Goal: Information Seeking & Learning: Understand process/instructions

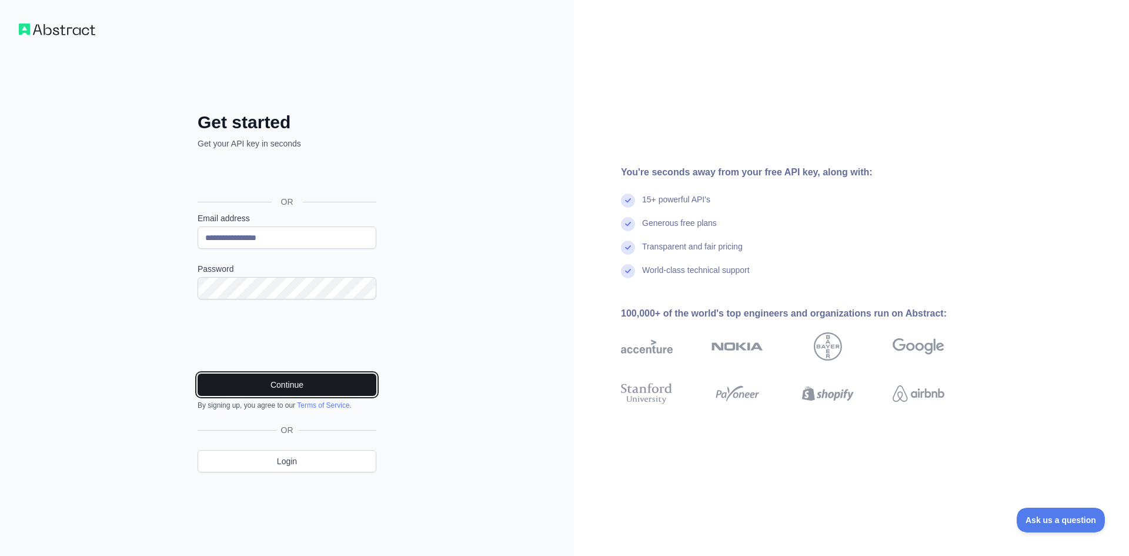
click at [263, 374] on button "Continue" at bounding box center [287, 384] width 179 height 22
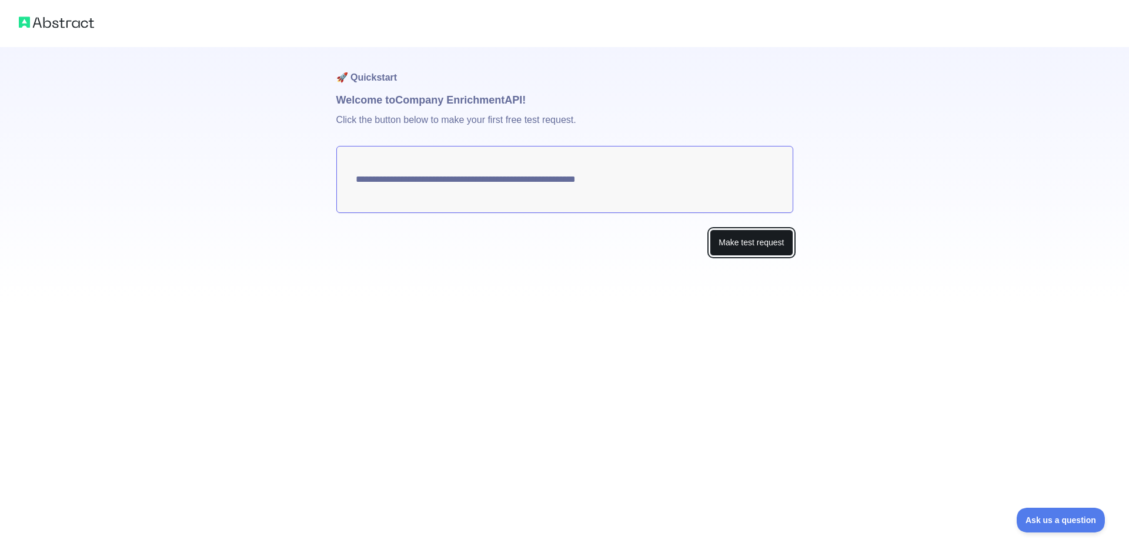
click at [738, 239] on button "Make test request" at bounding box center [751, 242] width 83 height 26
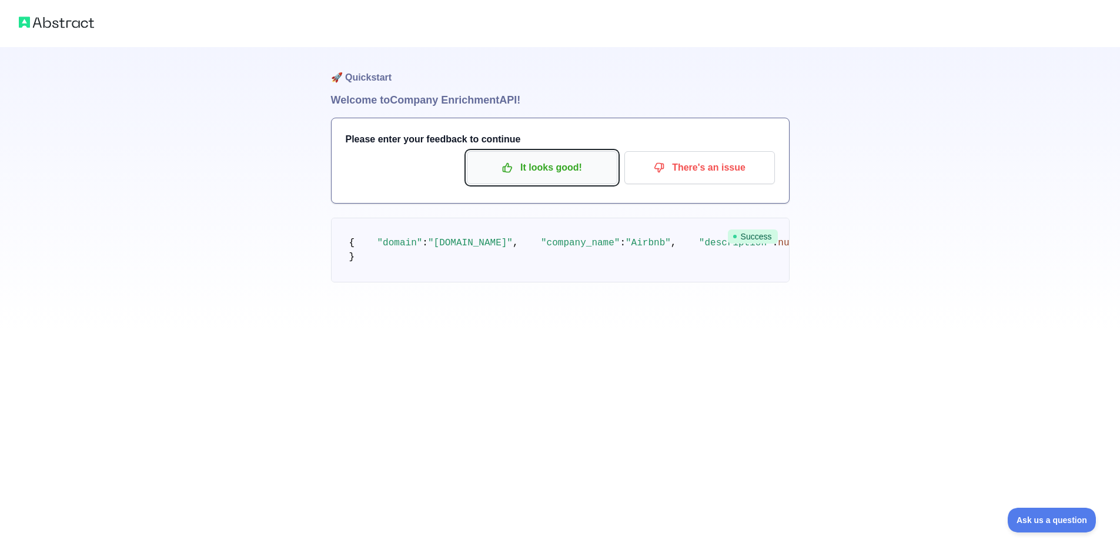
click at [543, 173] on p "It looks good!" at bounding box center [542, 168] width 133 height 20
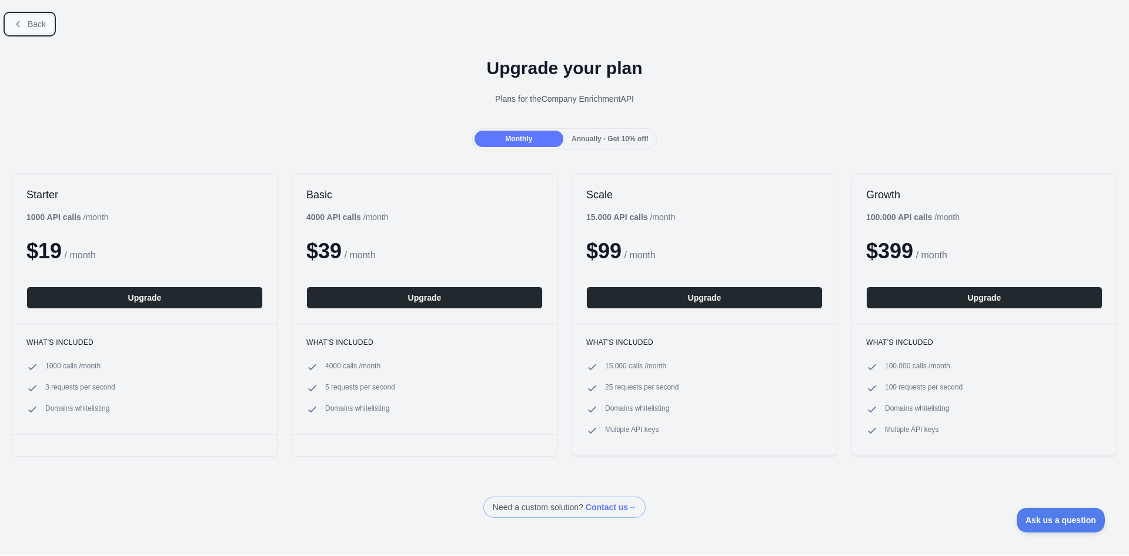
click at [34, 22] on span "Back" at bounding box center [37, 23] width 18 height 9
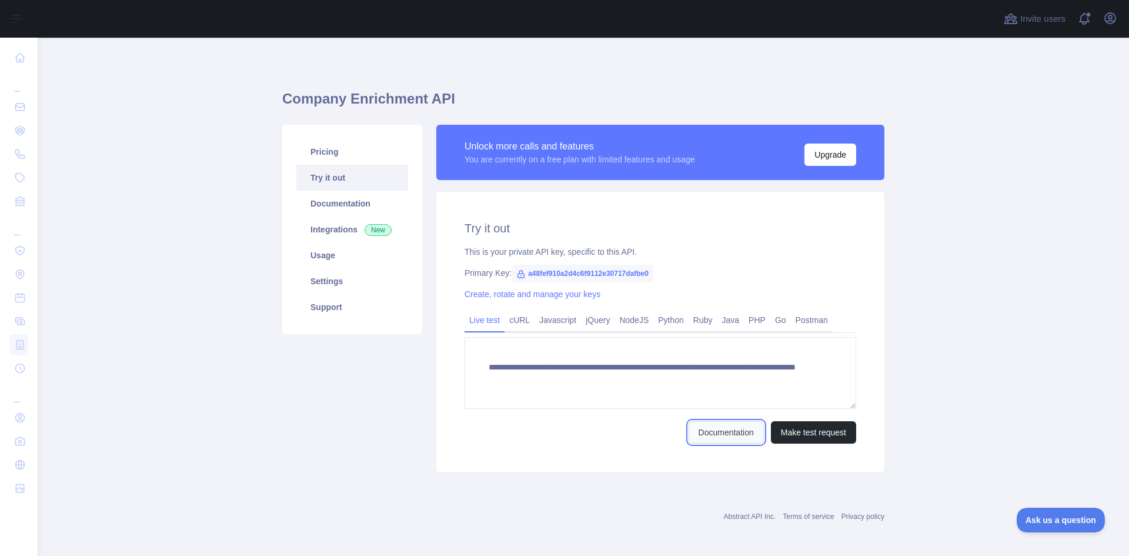
click at [724, 430] on link "Documentation" at bounding box center [726, 432] width 75 height 22
click at [326, 257] on link "Usage" at bounding box center [352, 255] width 112 height 26
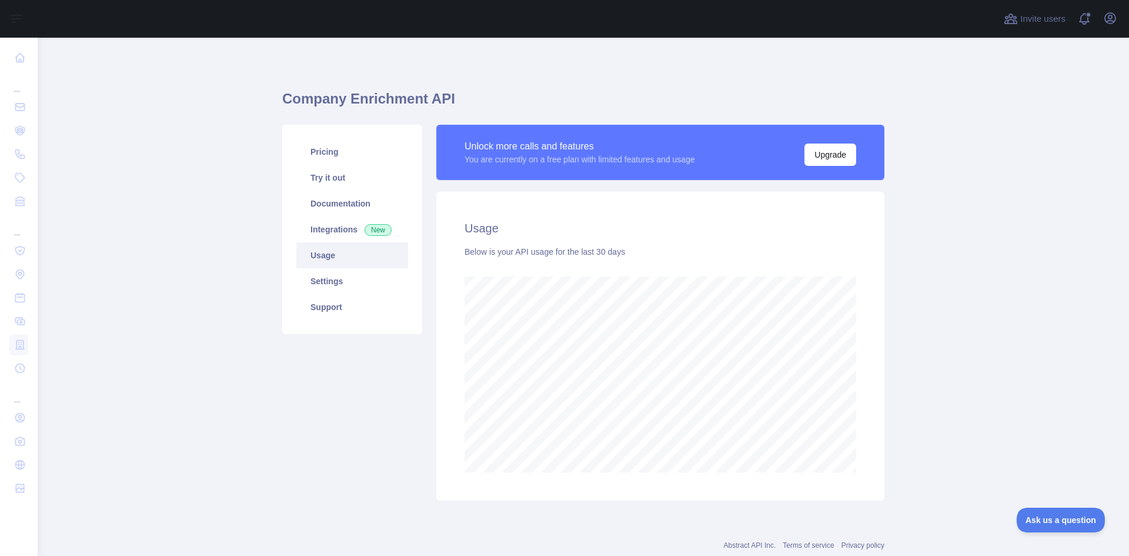
scroll to position [518, 1082]
click at [330, 151] on link "Pricing" at bounding box center [352, 152] width 112 height 26
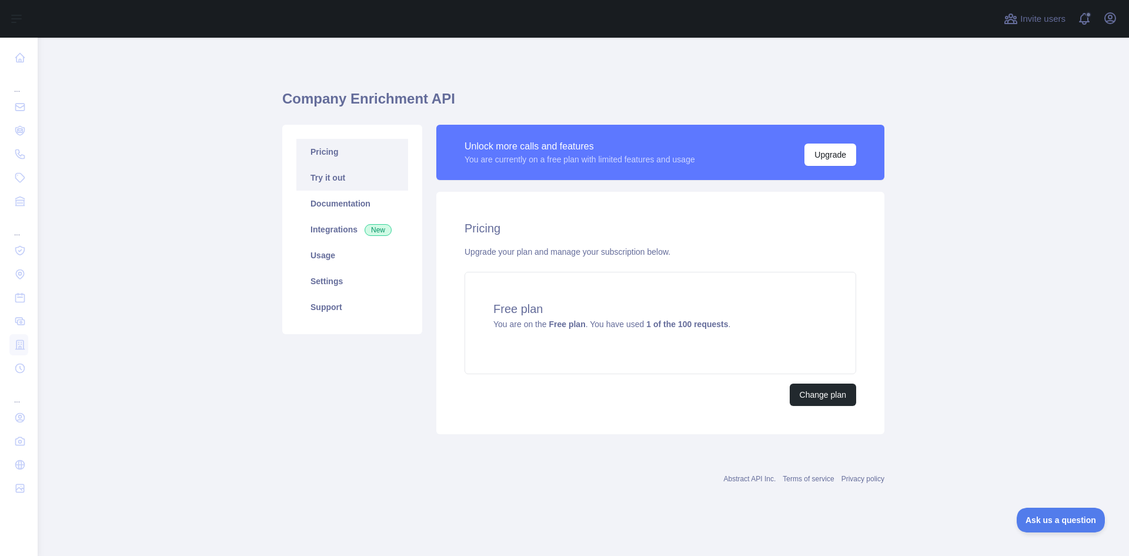
click at [332, 178] on link "Try it out" at bounding box center [352, 178] width 112 height 26
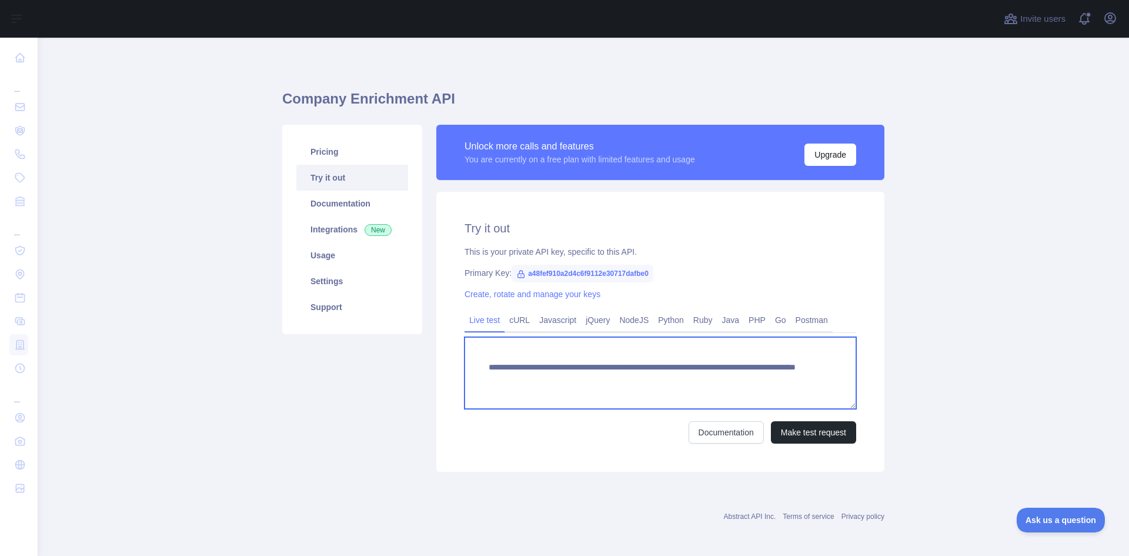
drag, startPoint x: 509, startPoint y: 366, endPoint x: 494, endPoint y: 362, distance: 15.1
click at [530, 364] on textarea "**********" at bounding box center [661, 373] width 392 height 72
drag, startPoint x: 482, startPoint y: 368, endPoint x: 669, endPoint y: 363, distance: 187.1
click at [669, 363] on textarea "**********" at bounding box center [661, 373] width 392 height 72
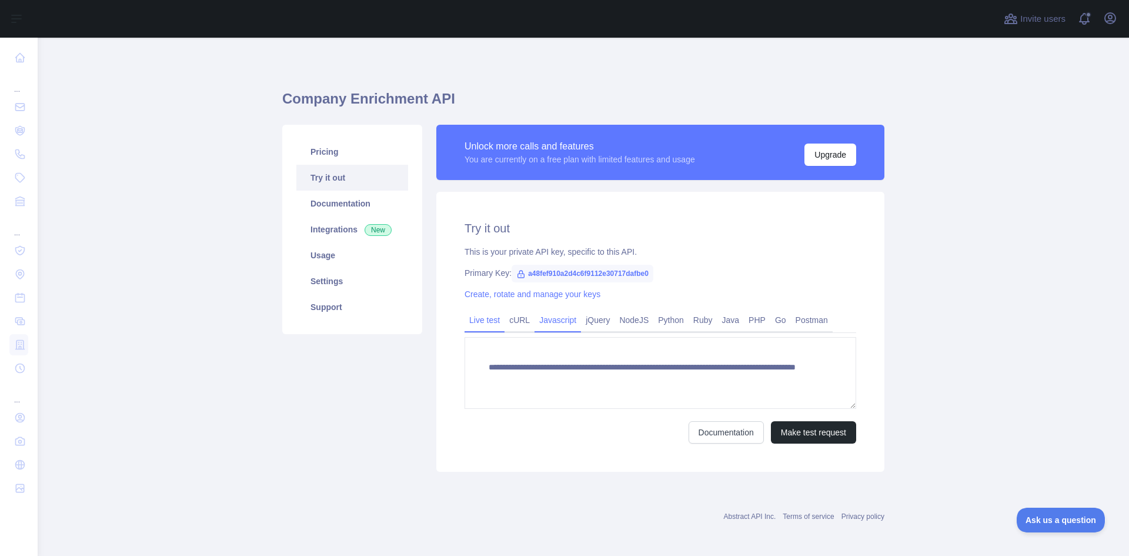
click at [562, 325] on link "Javascript" at bounding box center [557, 319] width 46 height 19
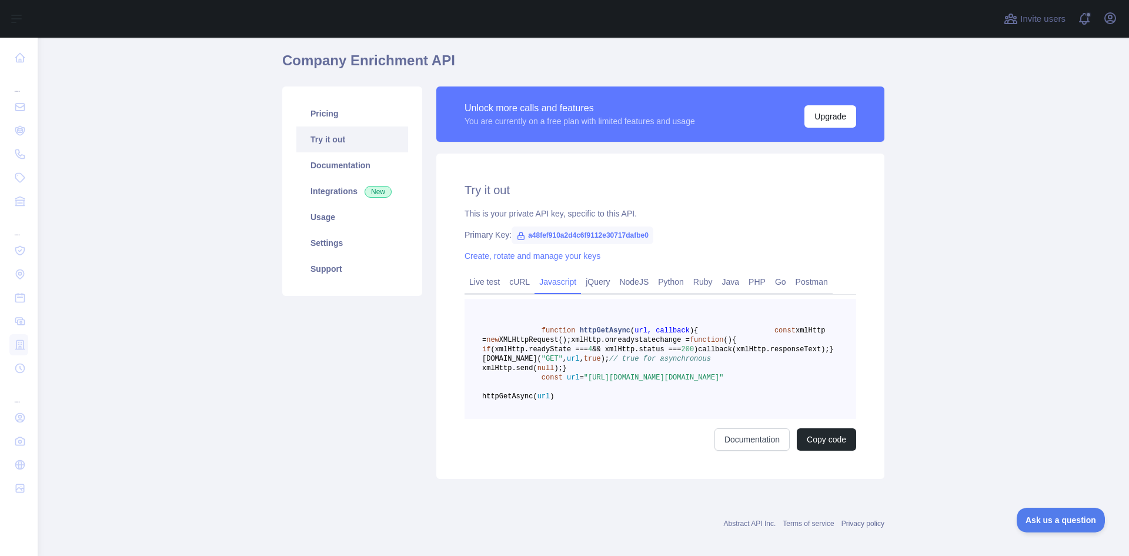
scroll to position [59, 0]
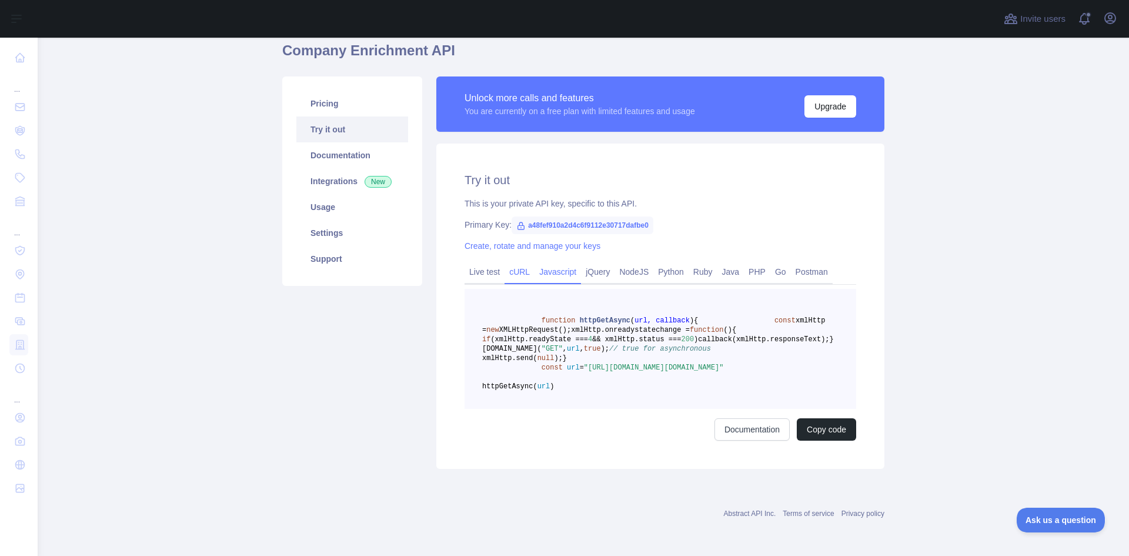
click at [512, 262] on link "cURL" at bounding box center [519, 271] width 30 height 19
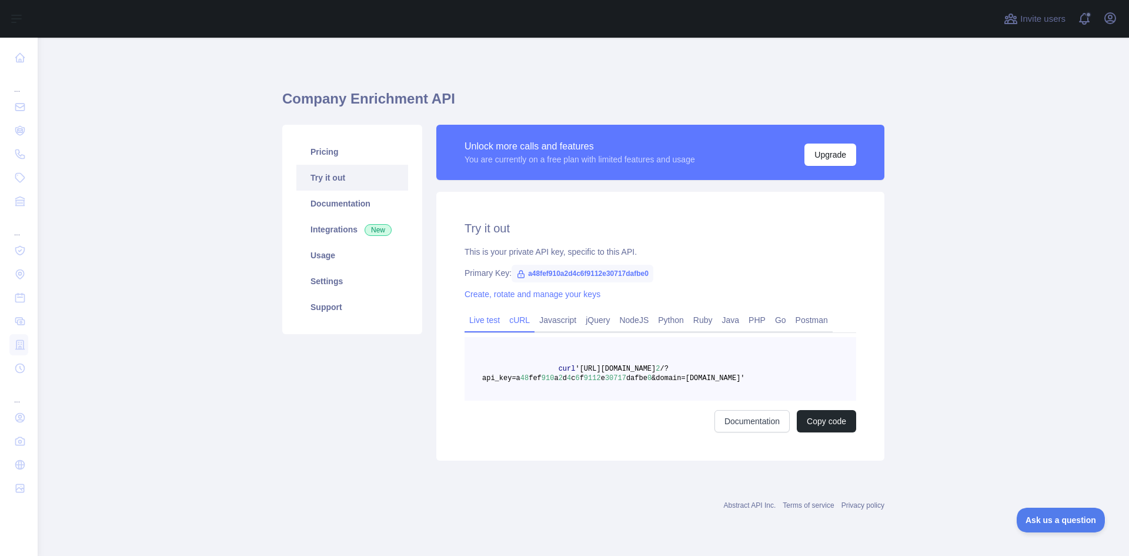
click at [490, 318] on link "Live test" at bounding box center [485, 319] width 40 height 19
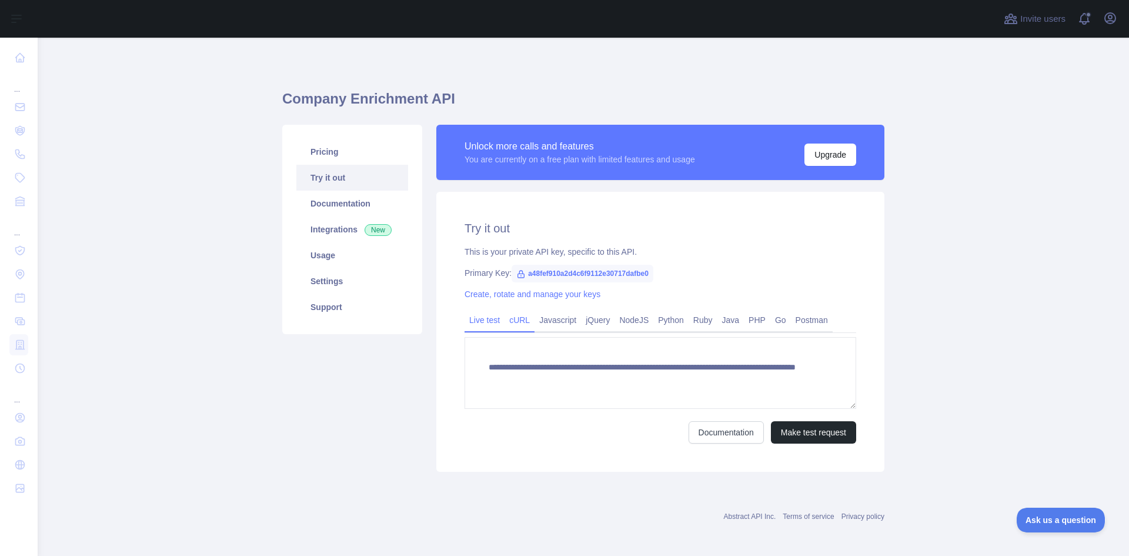
click at [504, 316] on link "cURL" at bounding box center [519, 319] width 30 height 19
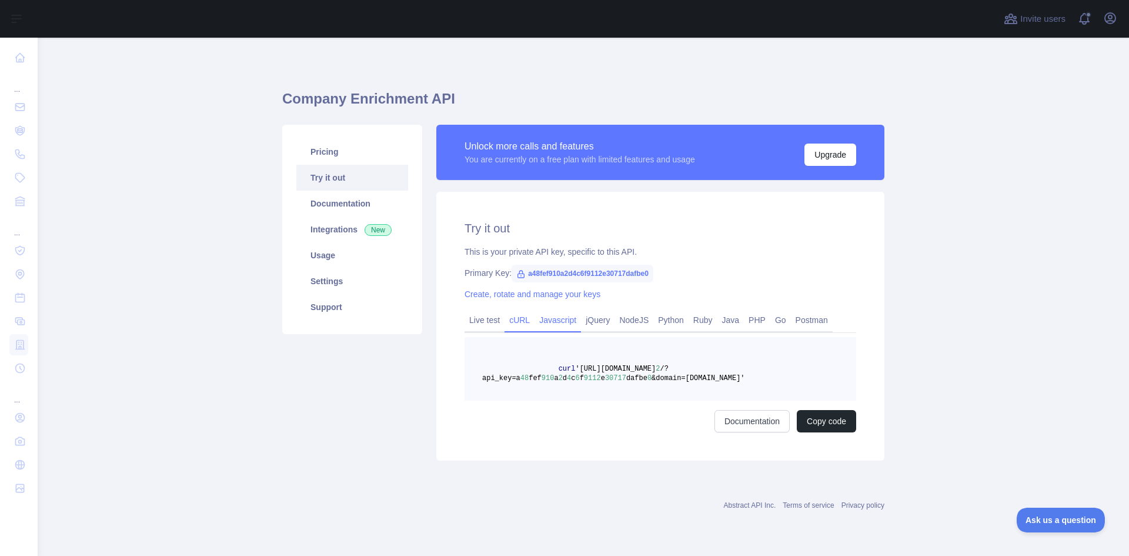
click at [568, 320] on link "Javascript" at bounding box center [557, 319] width 46 height 19
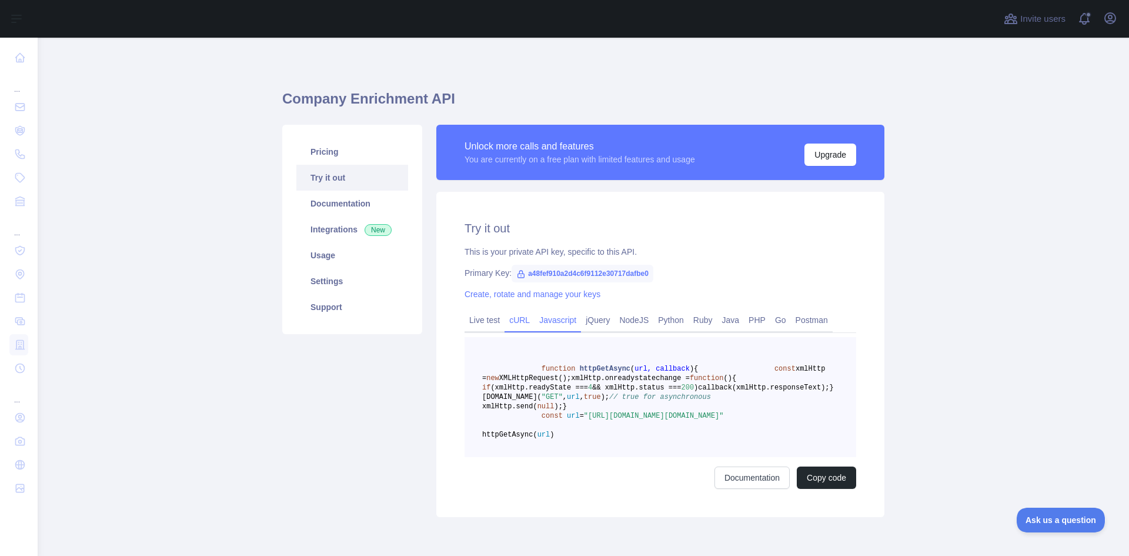
click at [514, 320] on link "cURL" at bounding box center [519, 319] width 30 height 19
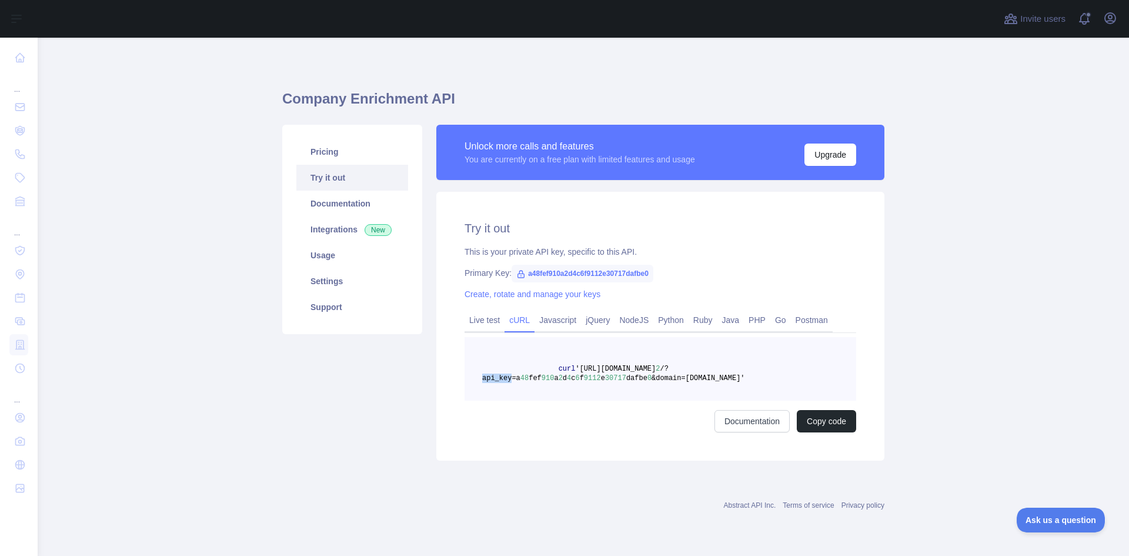
drag, startPoint x: 482, startPoint y: 379, endPoint x: 509, endPoint y: 377, distance: 27.1
click at [509, 377] on span "/?api_key=a" at bounding box center [575, 374] width 186 height 18
copy span "api_key"
drag, startPoint x: 516, startPoint y: 377, endPoint x: 632, endPoint y: 376, distance: 116.4
click at [632, 376] on span "curl 'https://companyenrichment.abstractapi.com/v 2 /?api_key=a 48 fef 910 a 2 …" at bounding box center [613, 374] width 263 height 18
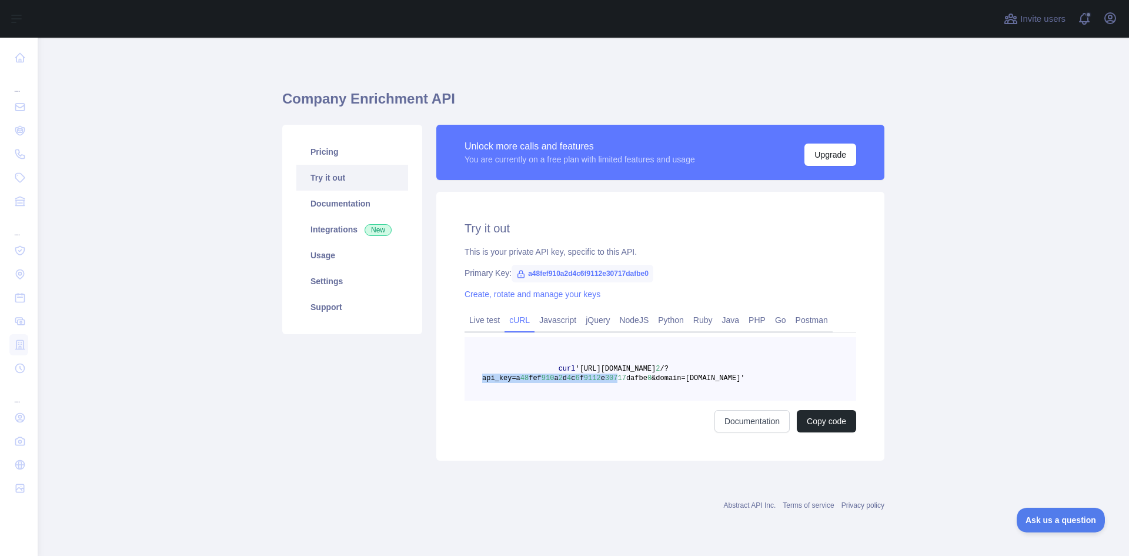
drag, startPoint x: 482, startPoint y: 379, endPoint x: 593, endPoint y: 373, distance: 111.3
click at [601, 376] on span "curl 'https://companyenrichment.abstractapi.com/v 2 /?api_key=a 48 fef 910 a 2 …" at bounding box center [613, 374] width 263 height 18
drag, startPoint x: 574, startPoint y: 368, endPoint x: 641, endPoint y: 377, distance: 67.1
click at [641, 377] on span "curl 'https://companyenrichment.abstractapi.com/v 2 /?api_key=a 48 fef 910 a 2 …" at bounding box center [613, 374] width 263 height 18
copy span "https://companyenrichment.abstractapi.com/v 2 /?api_key=a 48 fef 910 a 2 d 4 c …"
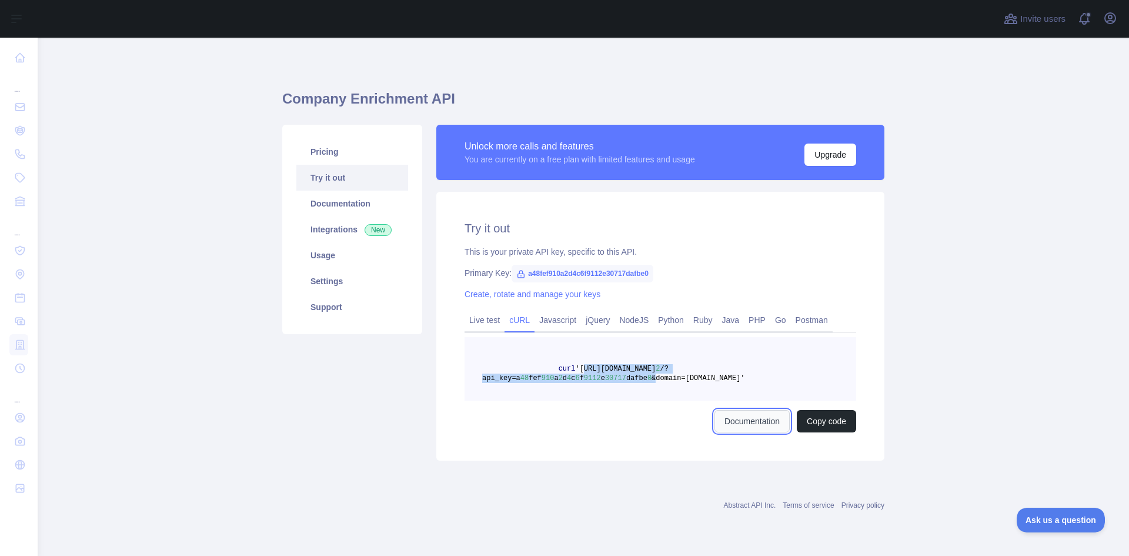
click at [768, 417] on link "Documentation" at bounding box center [751, 421] width 75 height 22
